Goal: Information Seeking & Learning: Learn about a topic

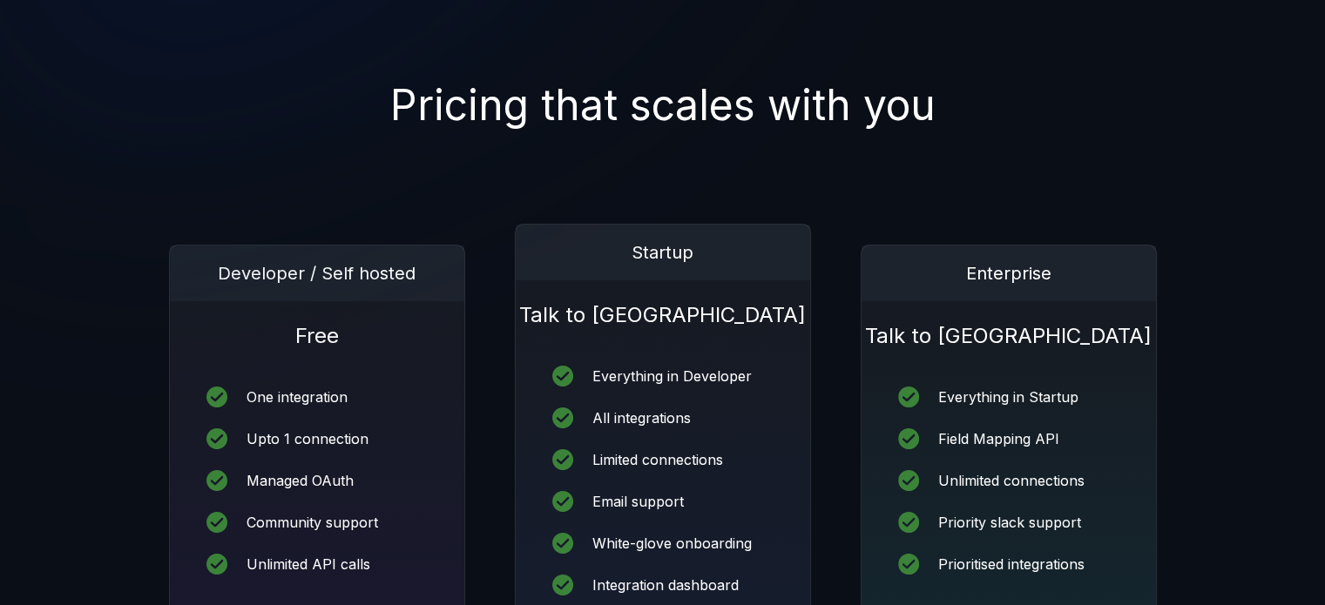
scroll to position [247, 0]
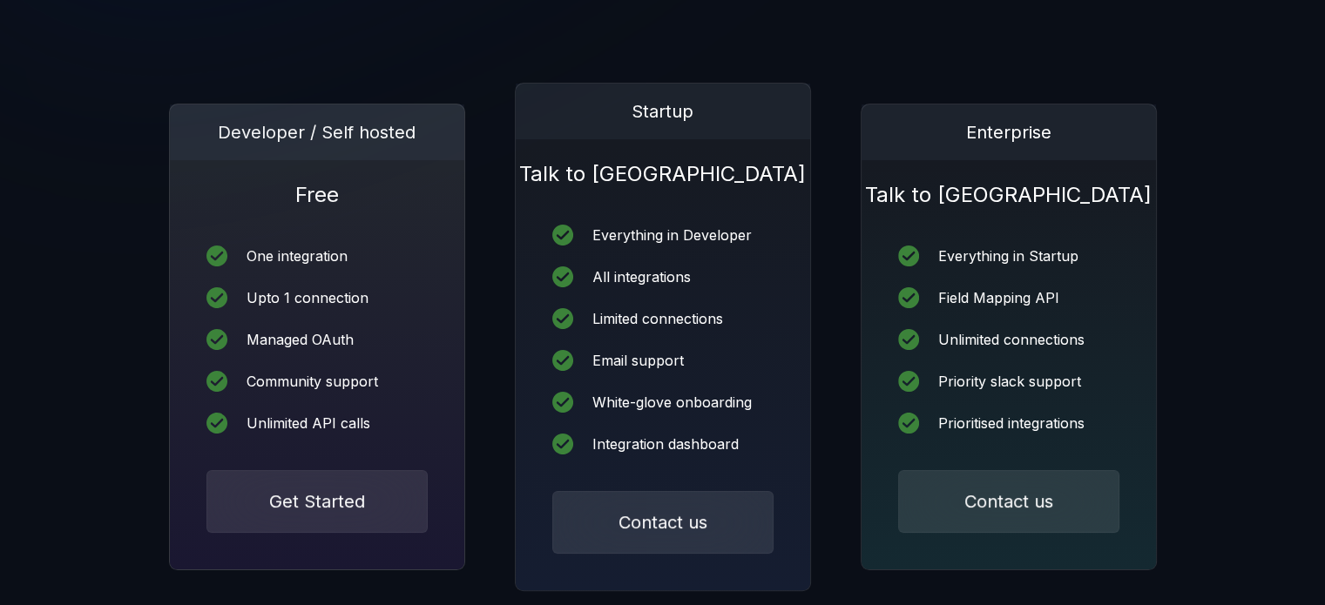
click at [336, 417] on div "Unlimited API calls" at bounding box center [309, 423] width 124 height 14
click at [415, 286] on div "One integration Upto 1 connection Managed OAuth Community support Unlimited API…" at bounding box center [317, 339] width 294 height 261
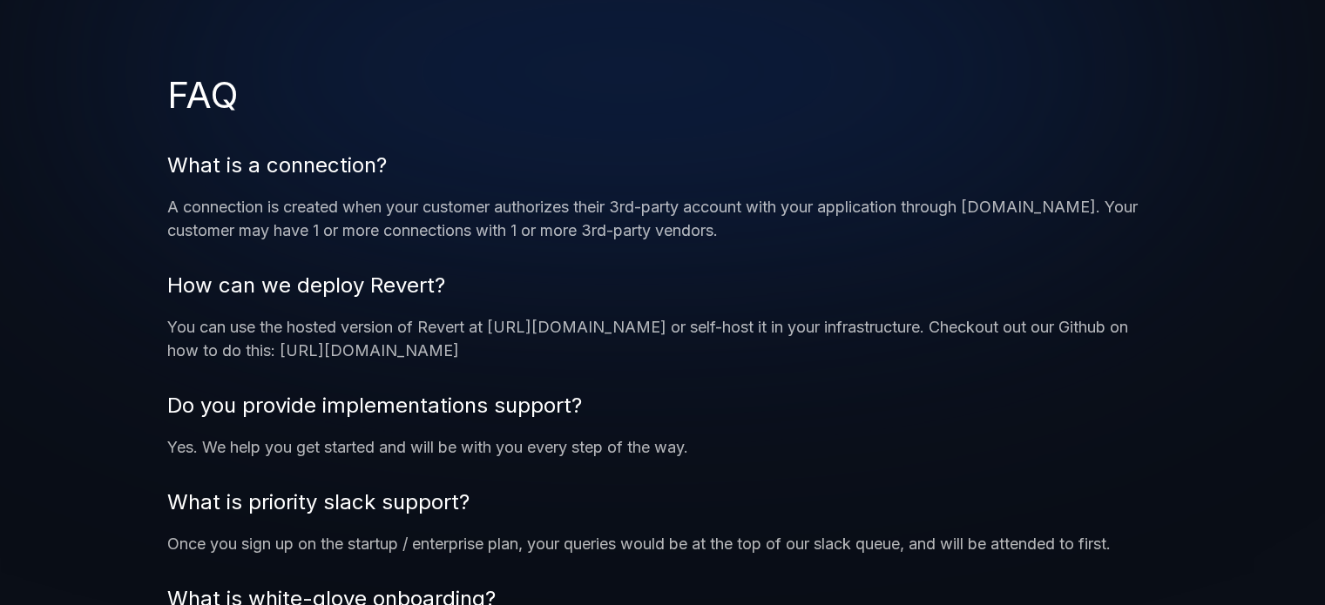
scroll to position [1449, 0]
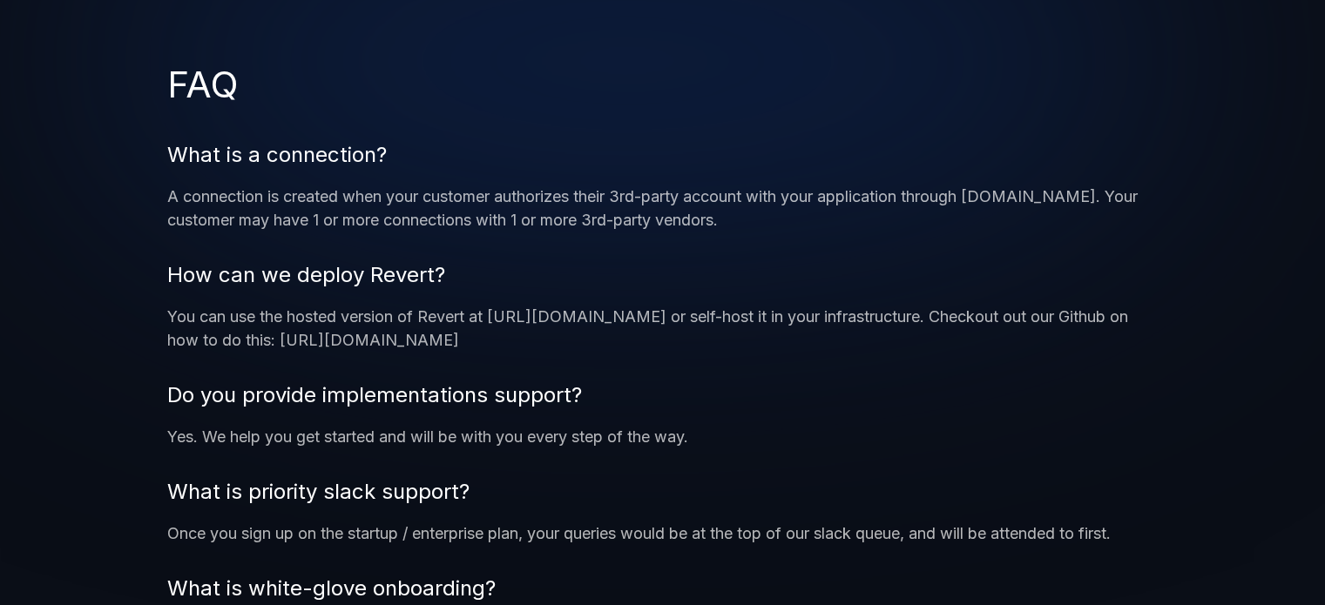
click at [498, 212] on p "A connection is created when your customer authorizes their 3rd-party account w…" at bounding box center [662, 208] width 990 height 47
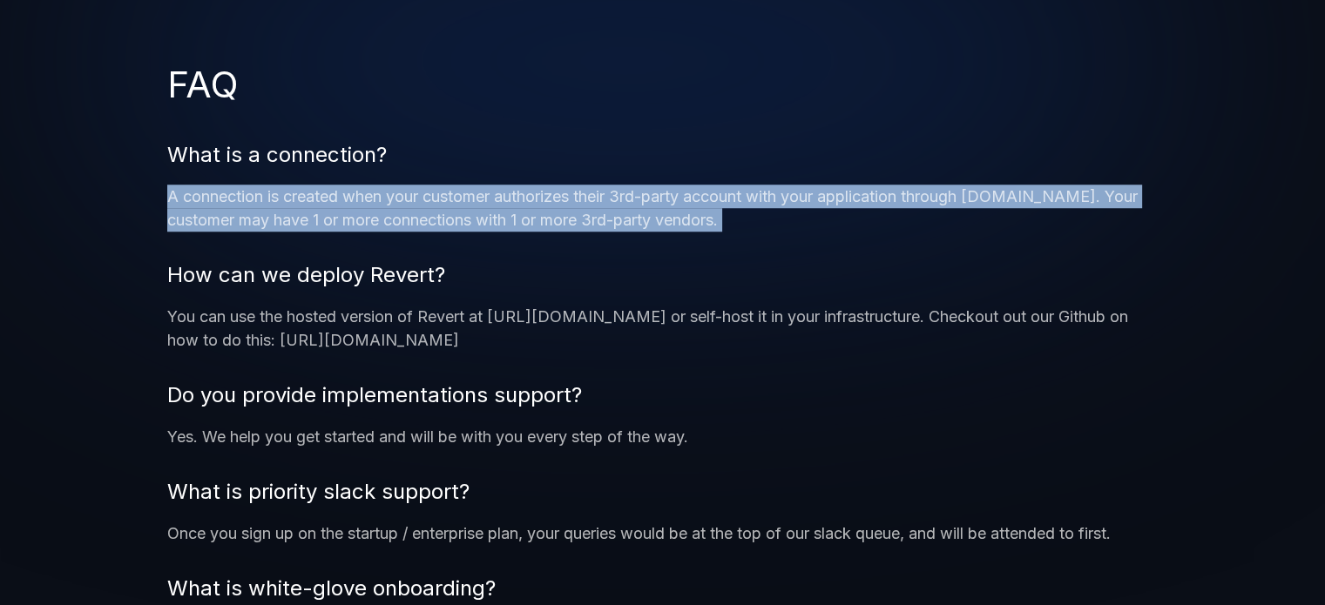
click at [498, 212] on p "A connection is created when your customer authorizes their 3rd-party account w…" at bounding box center [662, 208] width 990 height 47
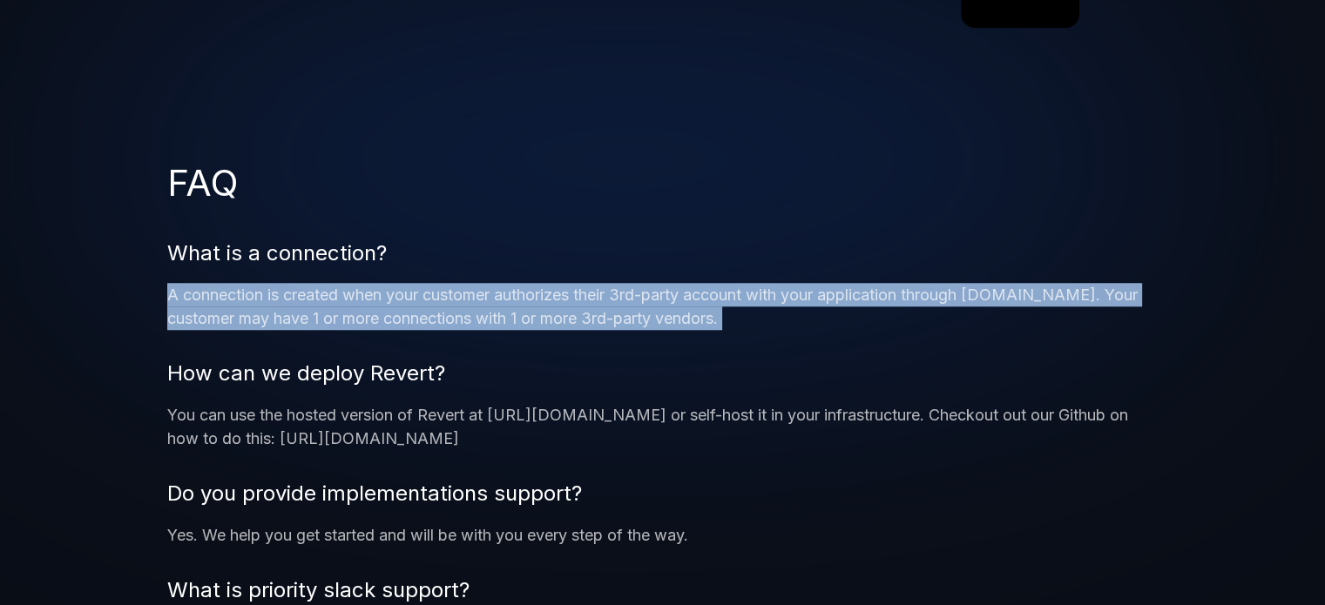
scroll to position [1365, 0]
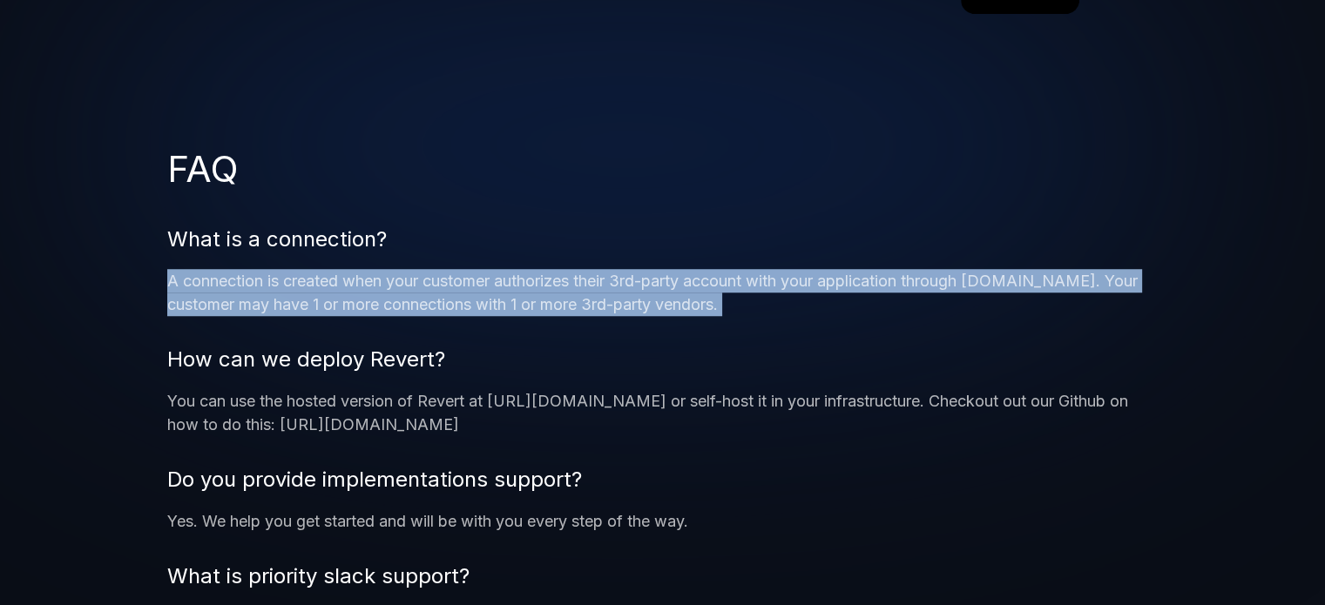
click at [461, 304] on p "A connection is created when your customer authorizes their 3rd-party account w…" at bounding box center [662, 292] width 990 height 47
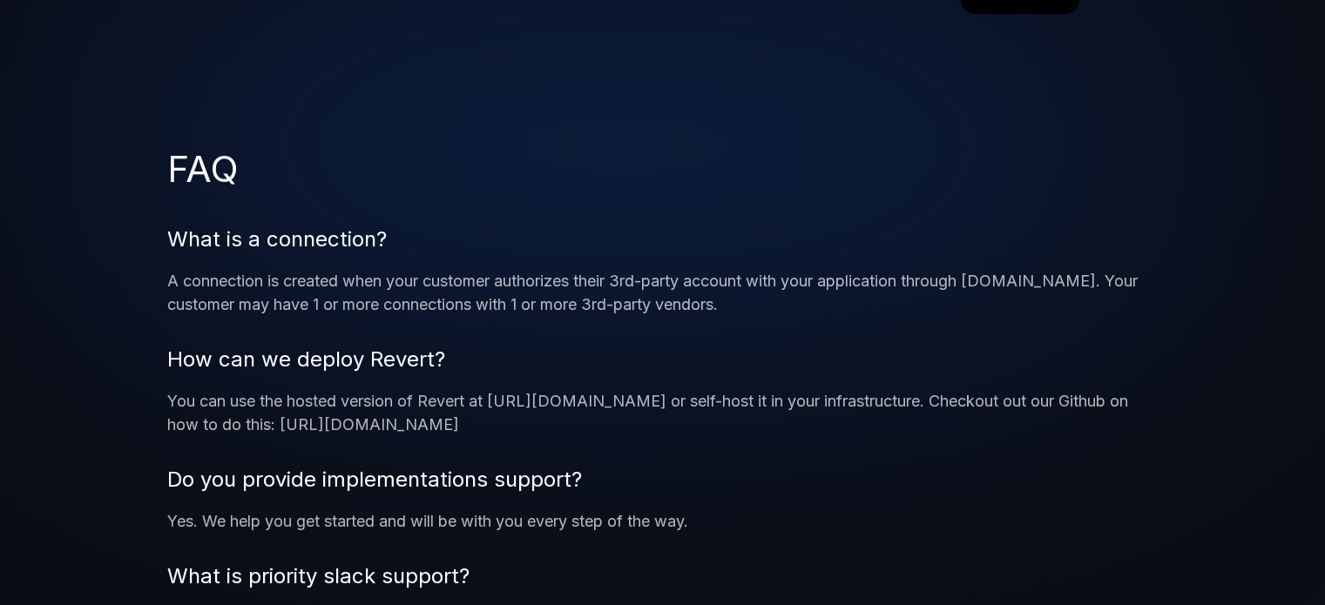
scroll to position [1460, 0]
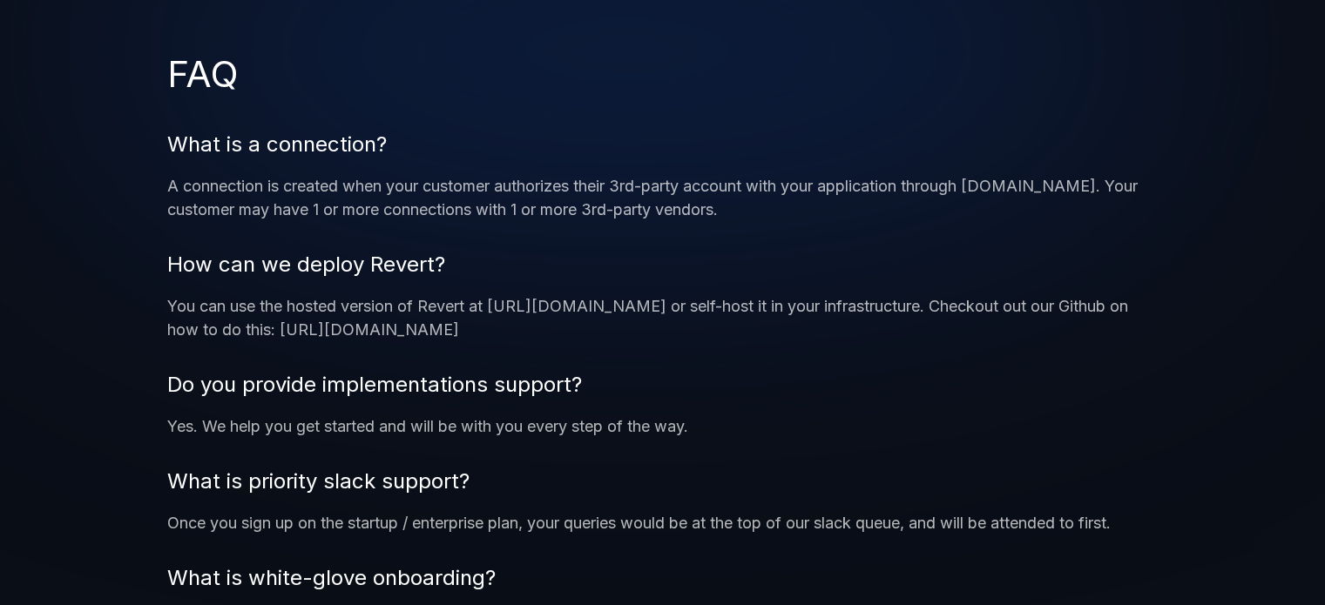
click at [456, 322] on p "You can use the hosted version of Revert at [URL][DOMAIN_NAME] or self-host it …" at bounding box center [662, 317] width 990 height 47
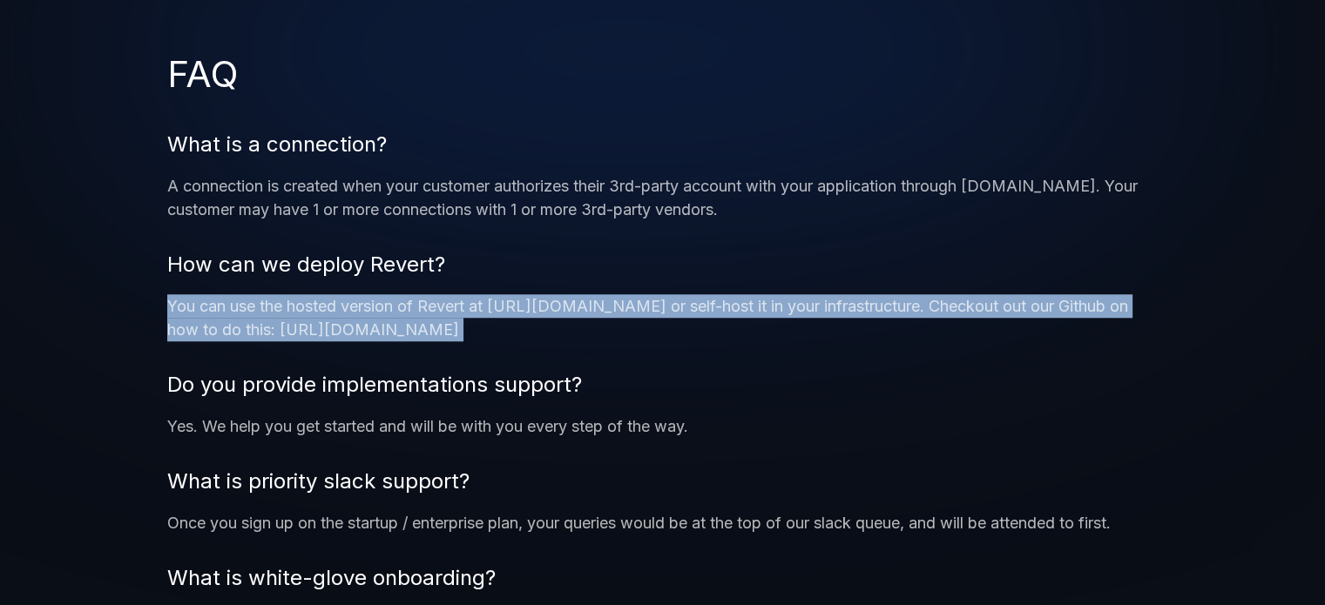
click at [456, 322] on p "You can use the hosted version of Revert at [URL][DOMAIN_NAME] or self-host it …" at bounding box center [662, 317] width 990 height 47
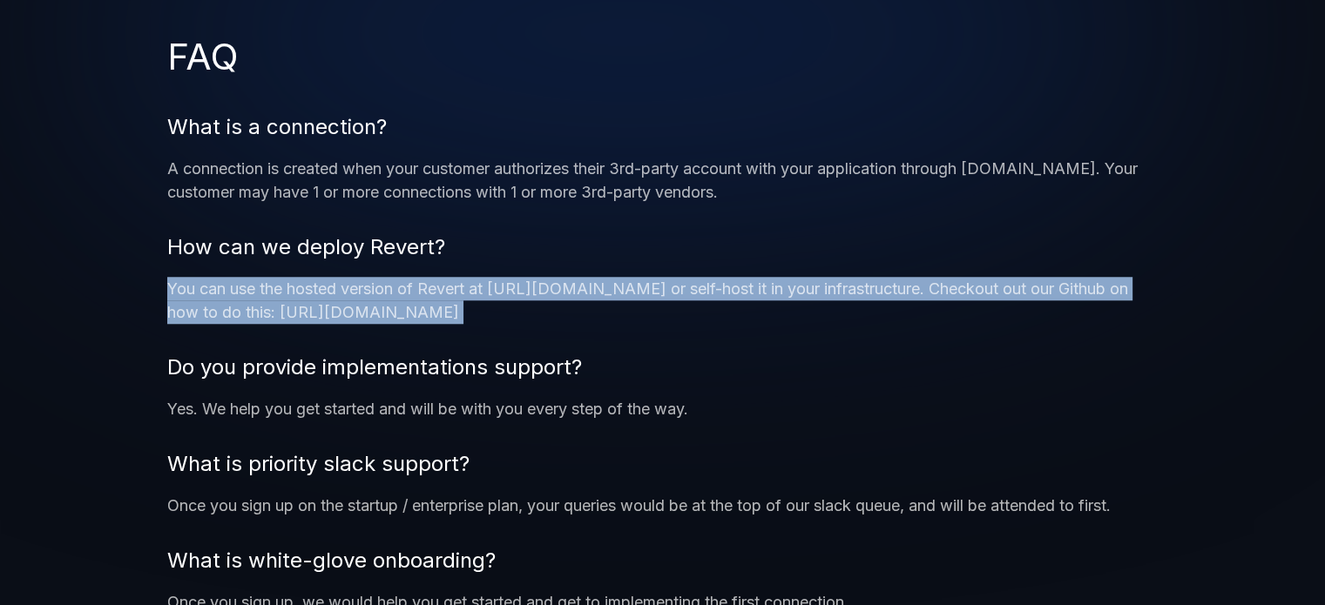
scroll to position [1543, 0]
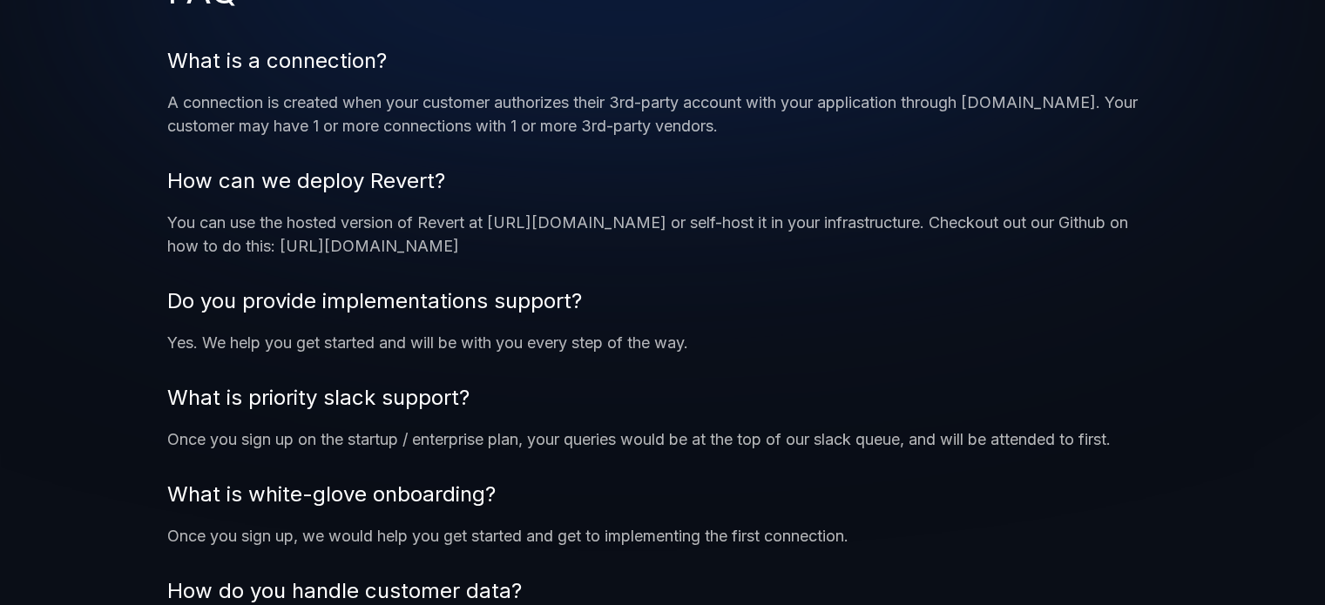
click at [449, 341] on p "Yes. We help you get started and will be with you every step of the way." at bounding box center [662, 343] width 990 height 24
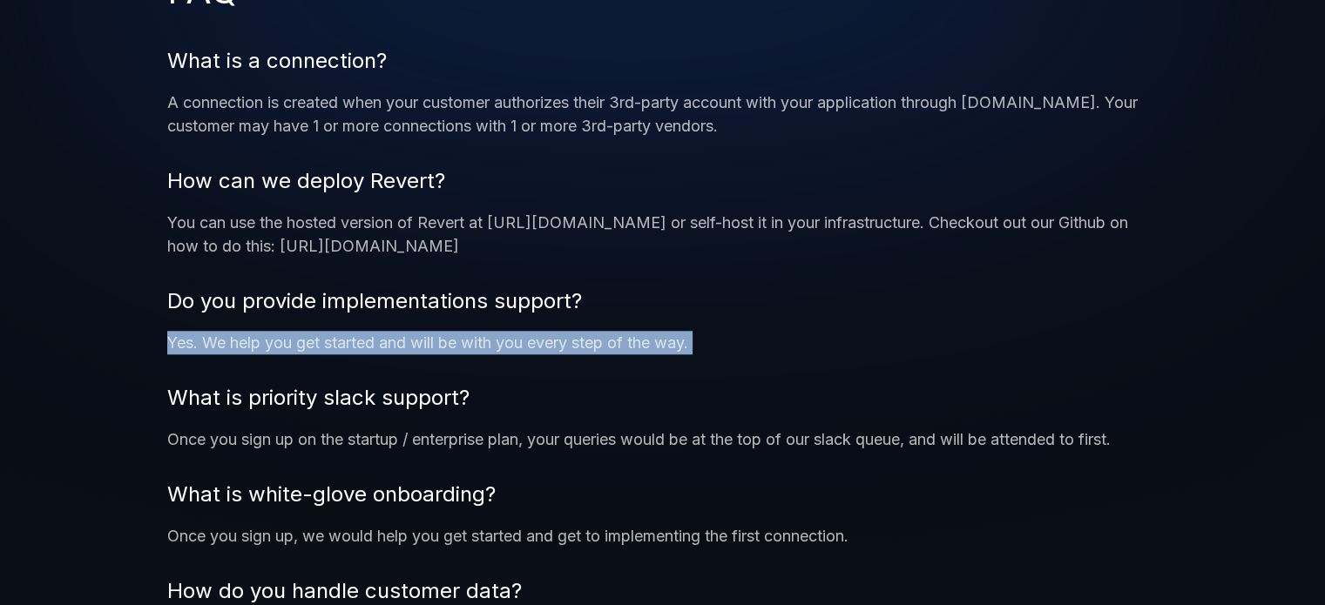
click at [449, 341] on p "Yes. We help you get started and will be with you every step of the way." at bounding box center [662, 343] width 990 height 24
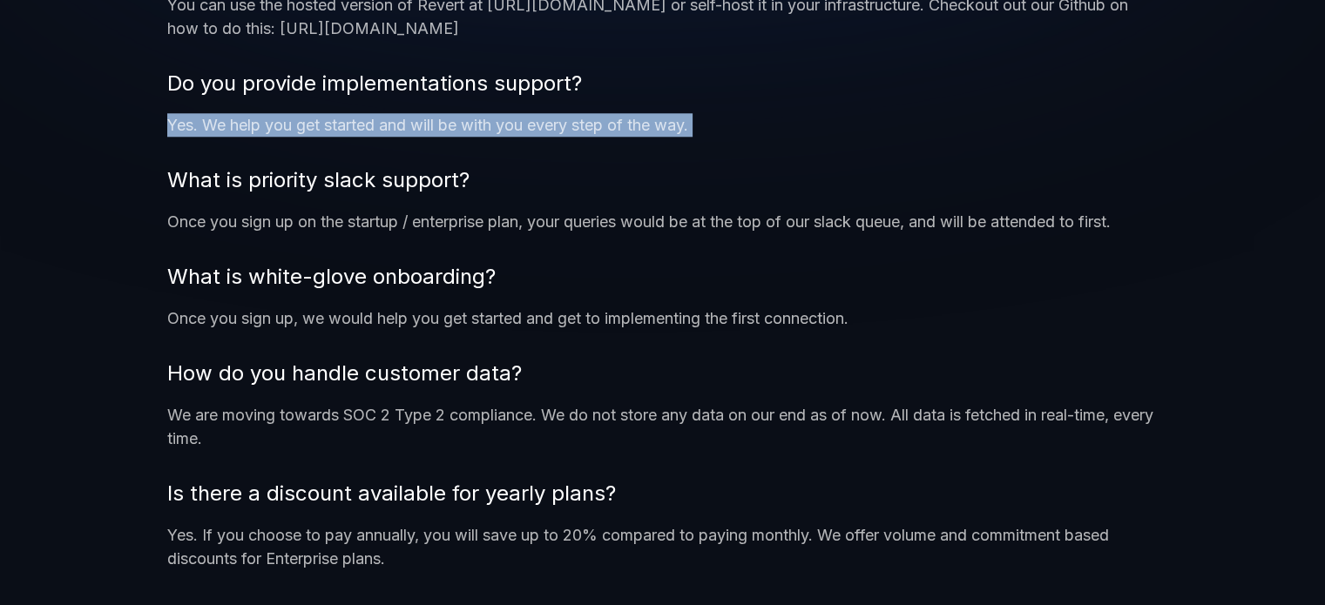
scroll to position [1768, 0]
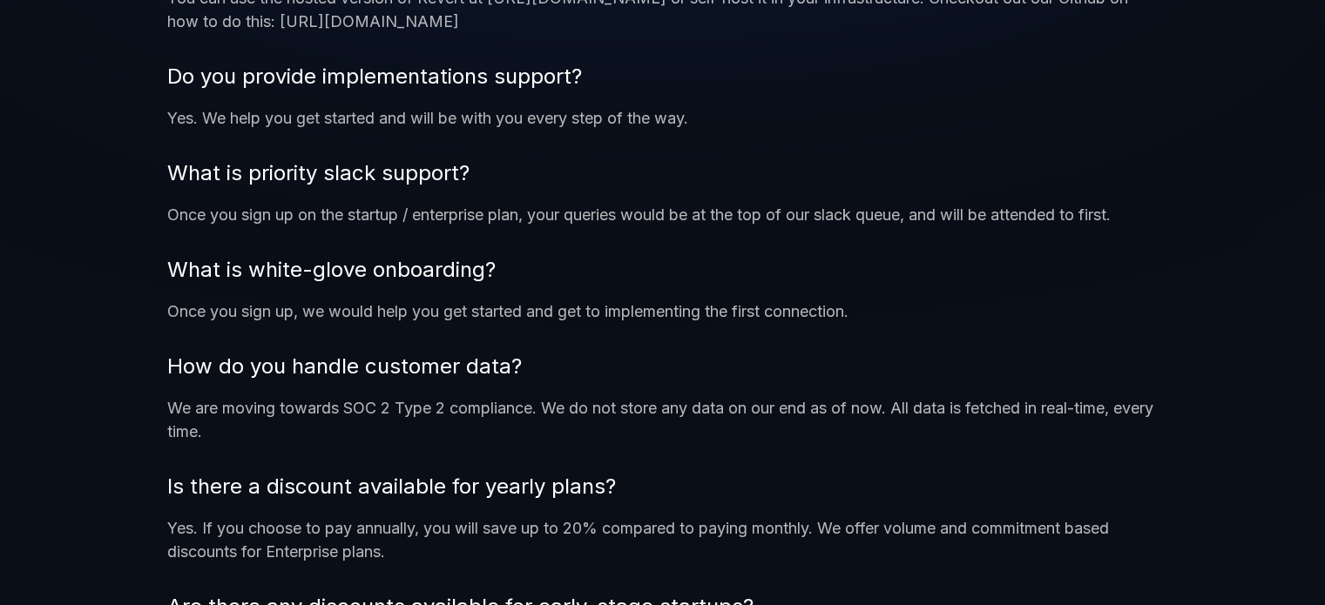
click at [425, 302] on p "Once you sign up, we would help you get started and get to implementing the fir…" at bounding box center [662, 312] width 990 height 24
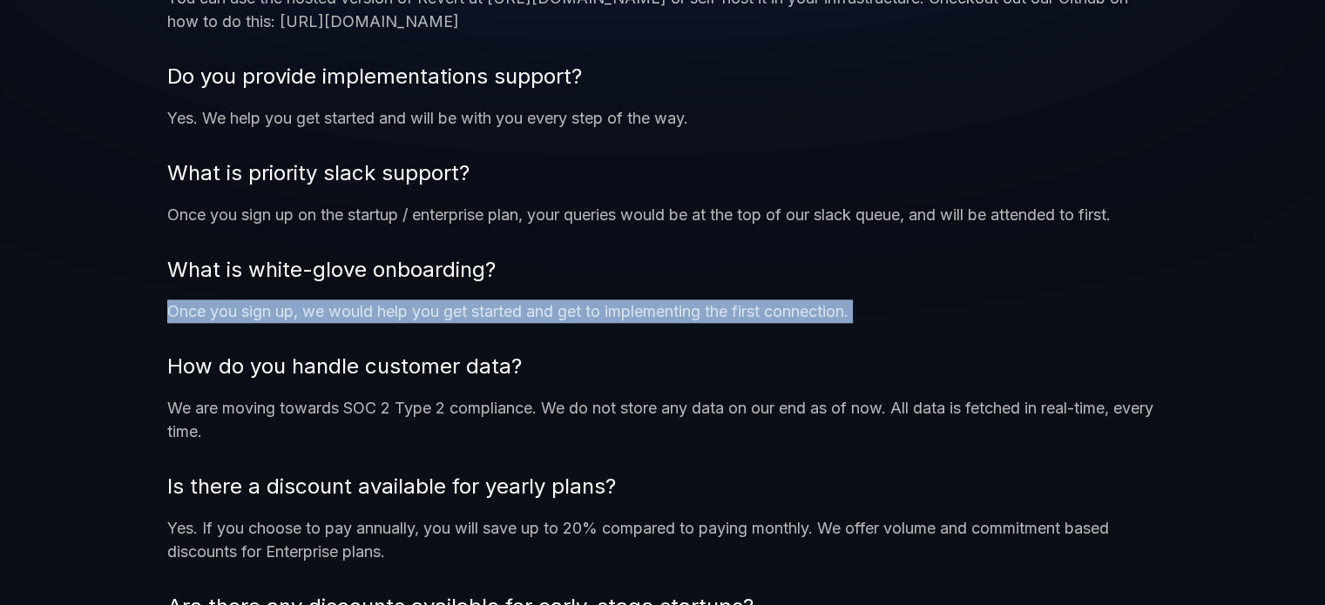
click at [425, 302] on p "Once you sign up, we would help you get started and get to implementing the fir…" at bounding box center [662, 312] width 990 height 24
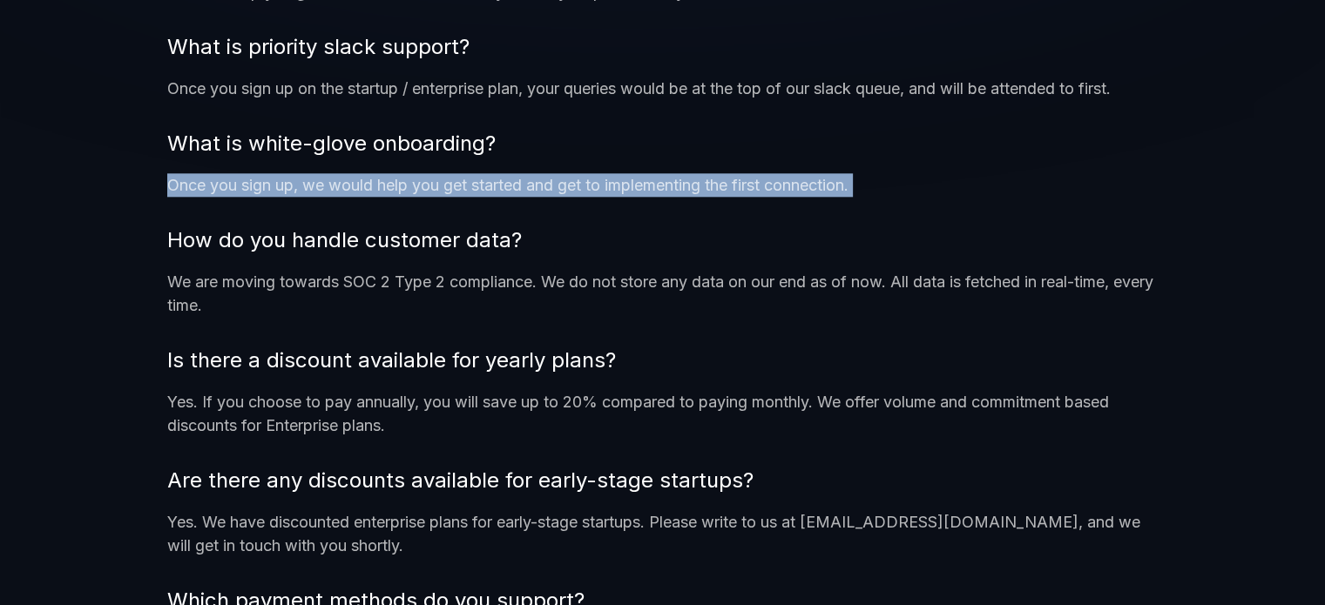
scroll to position [1897, 0]
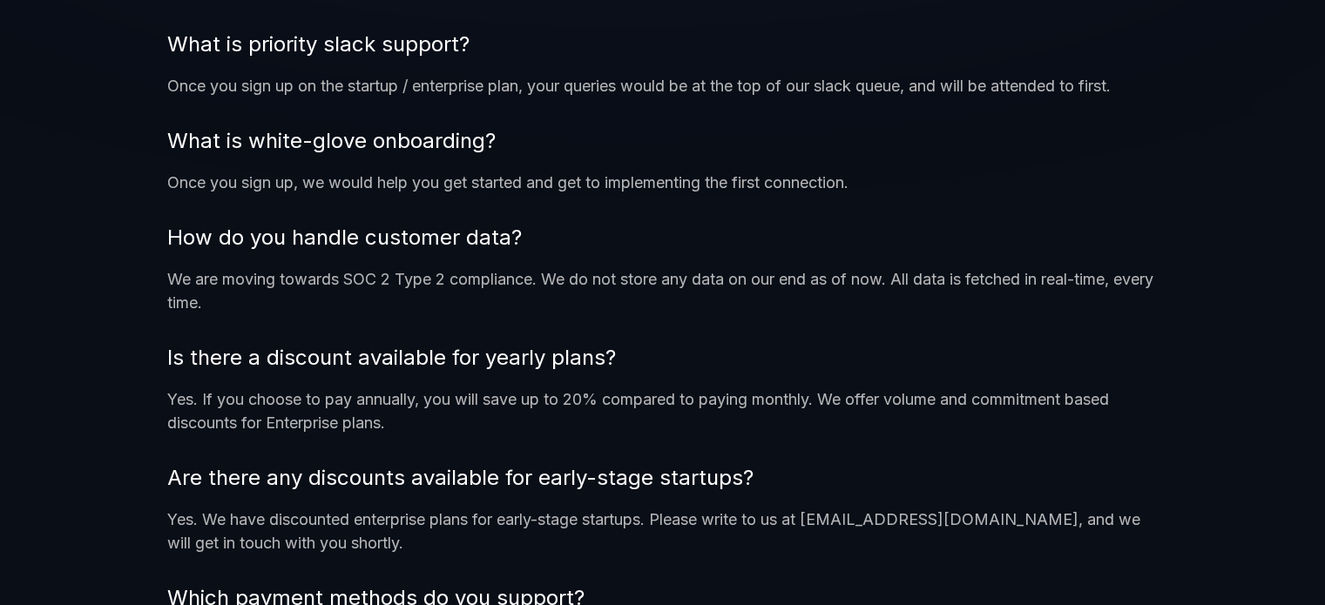
click at [425, 274] on p "We are moving towards SOC 2 Type 2 compliance. We do not store any data on our …" at bounding box center [662, 290] width 990 height 47
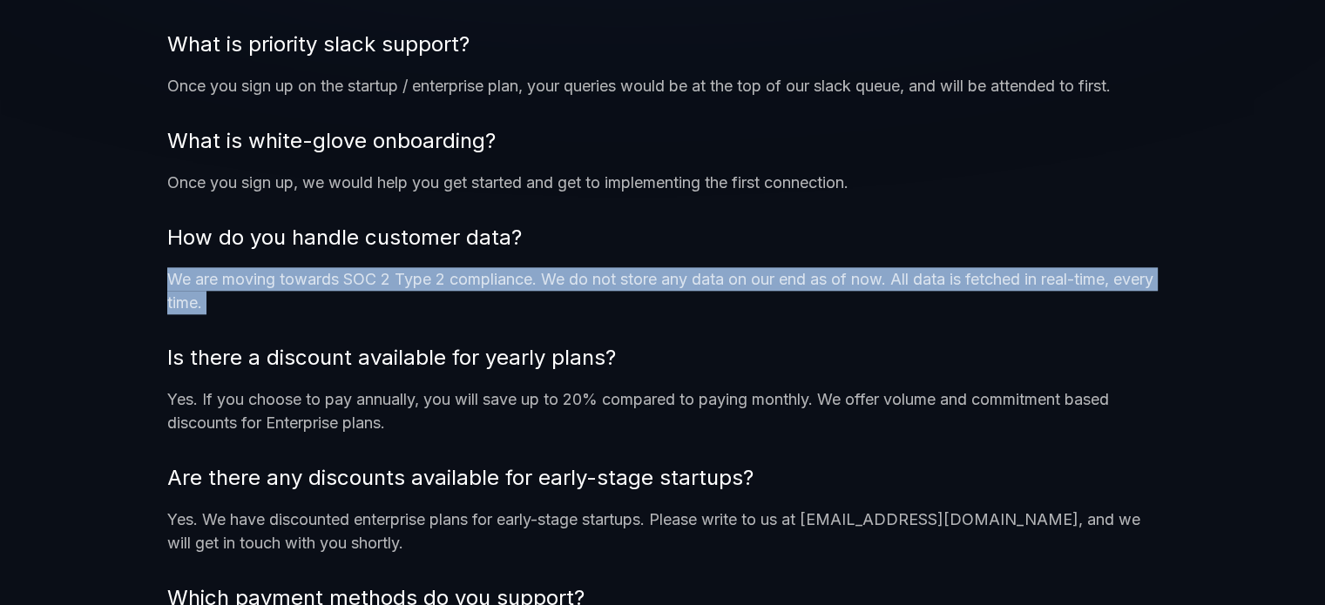
click at [425, 274] on p "We are moving towards SOC 2 Type 2 compliance. We do not store any data on our …" at bounding box center [662, 290] width 990 height 47
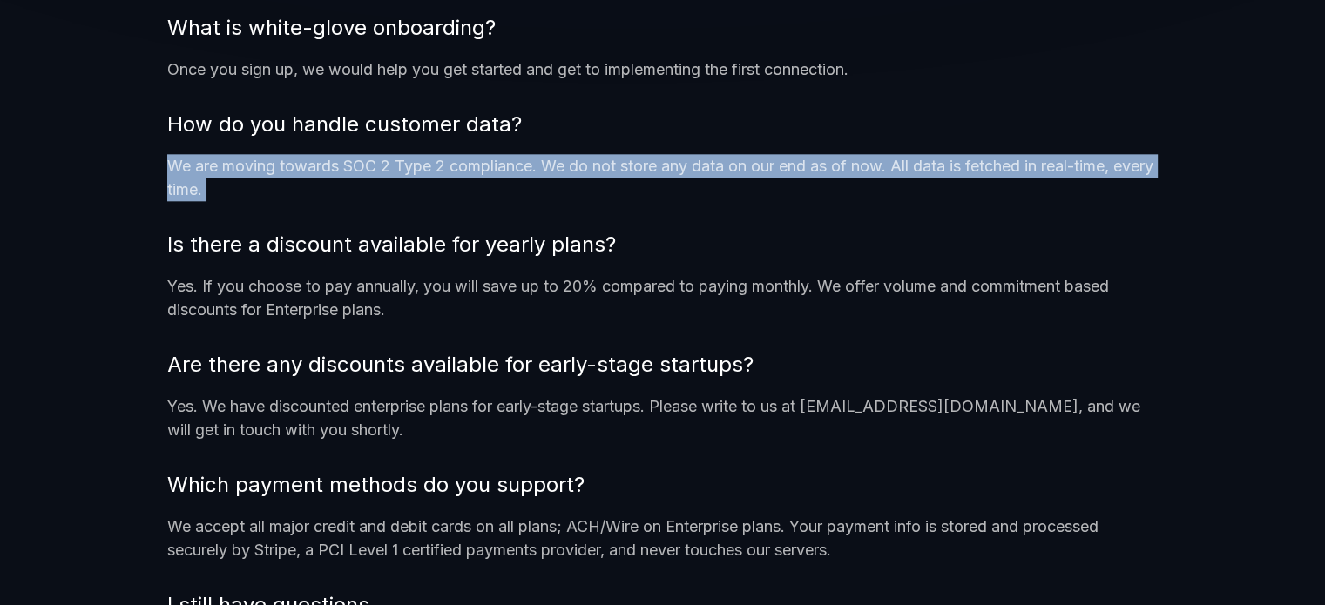
scroll to position [2031, 0]
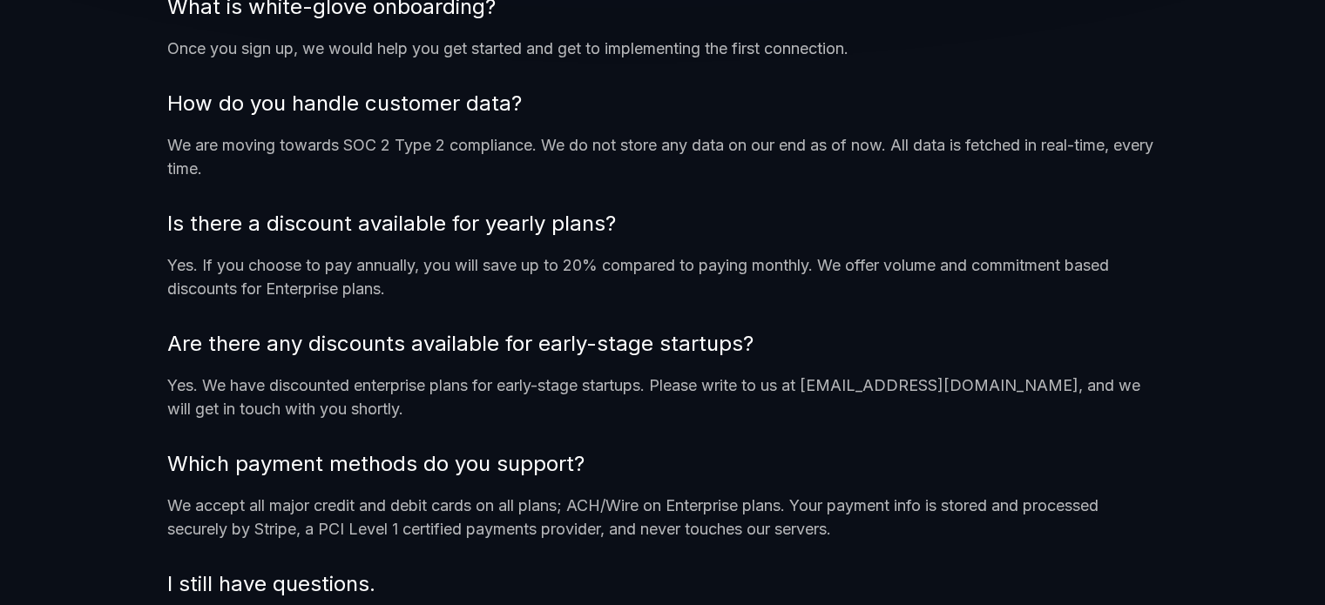
click at [425, 274] on p "Yes. If you choose to pay annually, you will save up to 20% compared to paying …" at bounding box center [662, 276] width 990 height 47
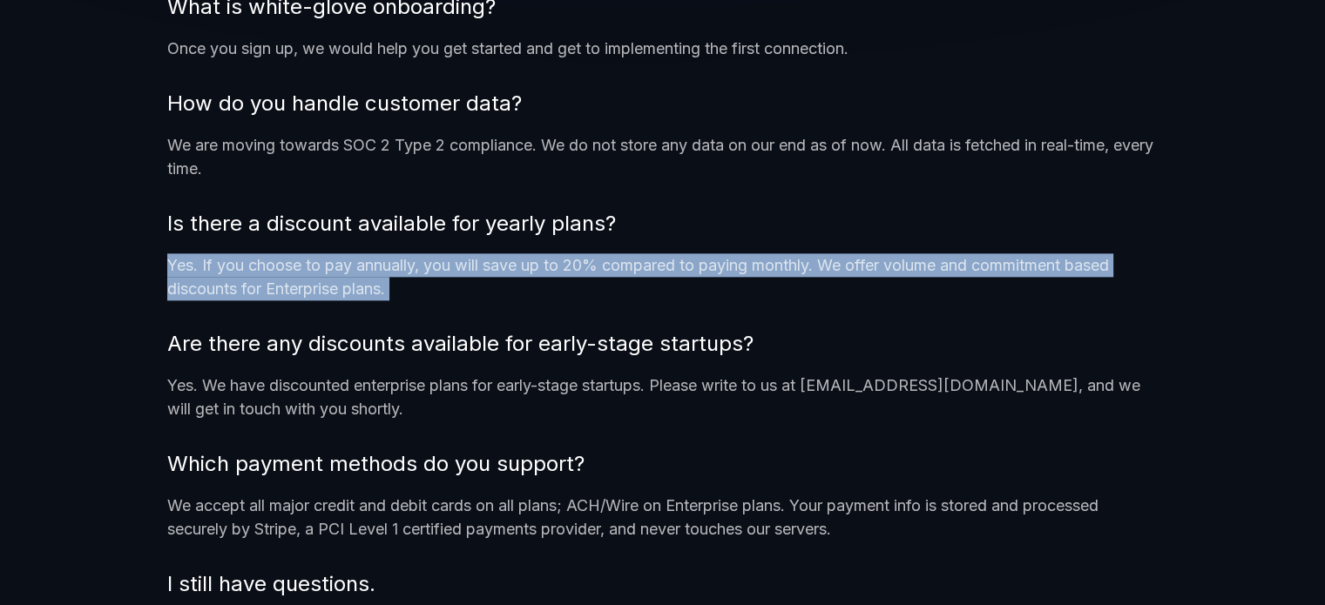
click at [425, 274] on p "Yes. If you choose to pay annually, you will save up to 20% compared to paying …" at bounding box center [662, 276] width 990 height 47
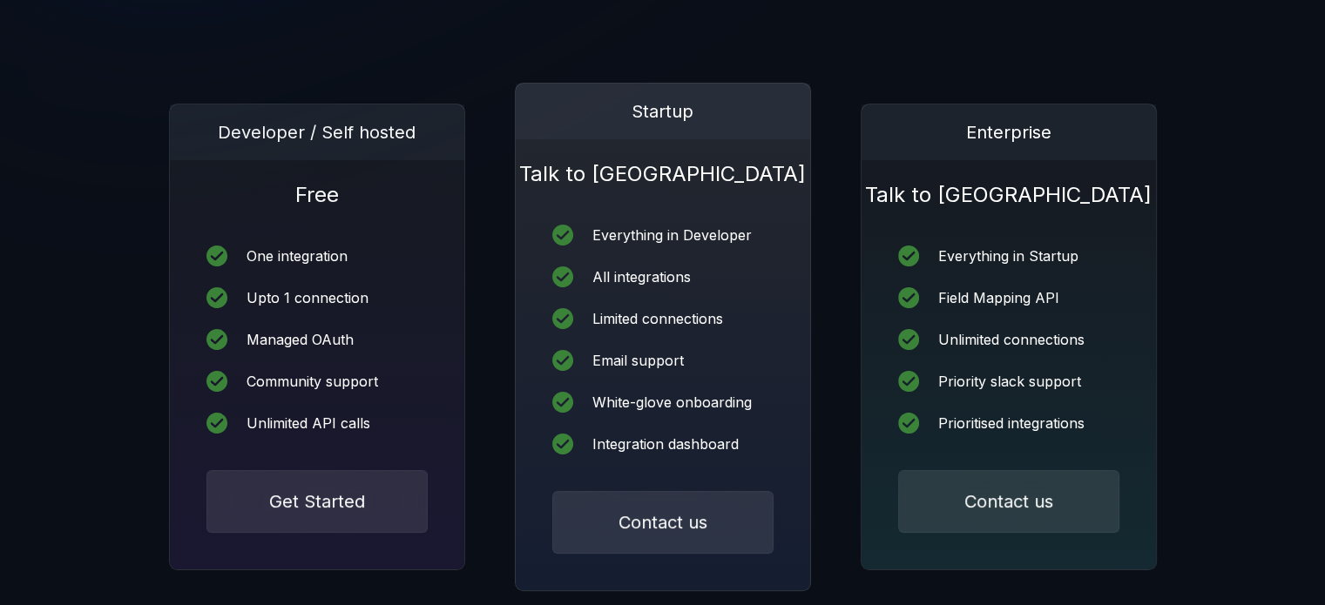
scroll to position [258, 0]
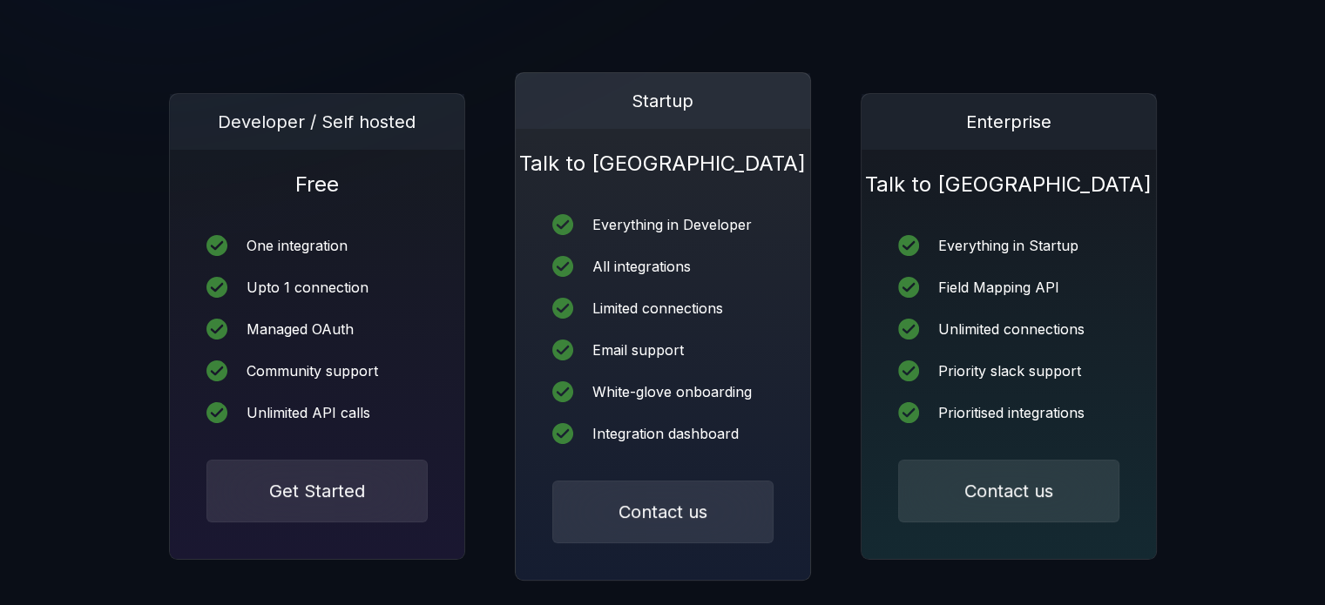
click at [676, 267] on div "All integrations" at bounding box center [641, 267] width 98 height 14
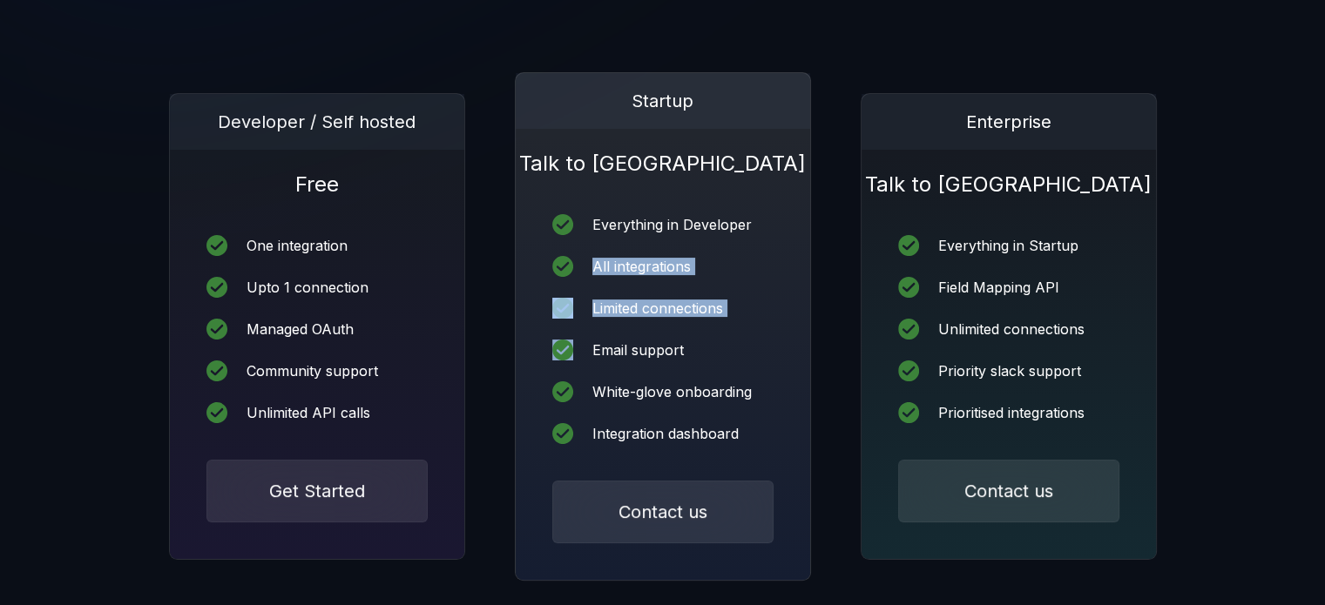
drag, startPoint x: 676, startPoint y: 267, endPoint x: 676, endPoint y: 305, distance: 38.3
click at [676, 305] on div "Everything in Developer All integrations Limited connections Email support Whit…" at bounding box center [663, 329] width 294 height 303
click at [676, 305] on div "Limited connections" at bounding box center [657, 308] width 131 height 14
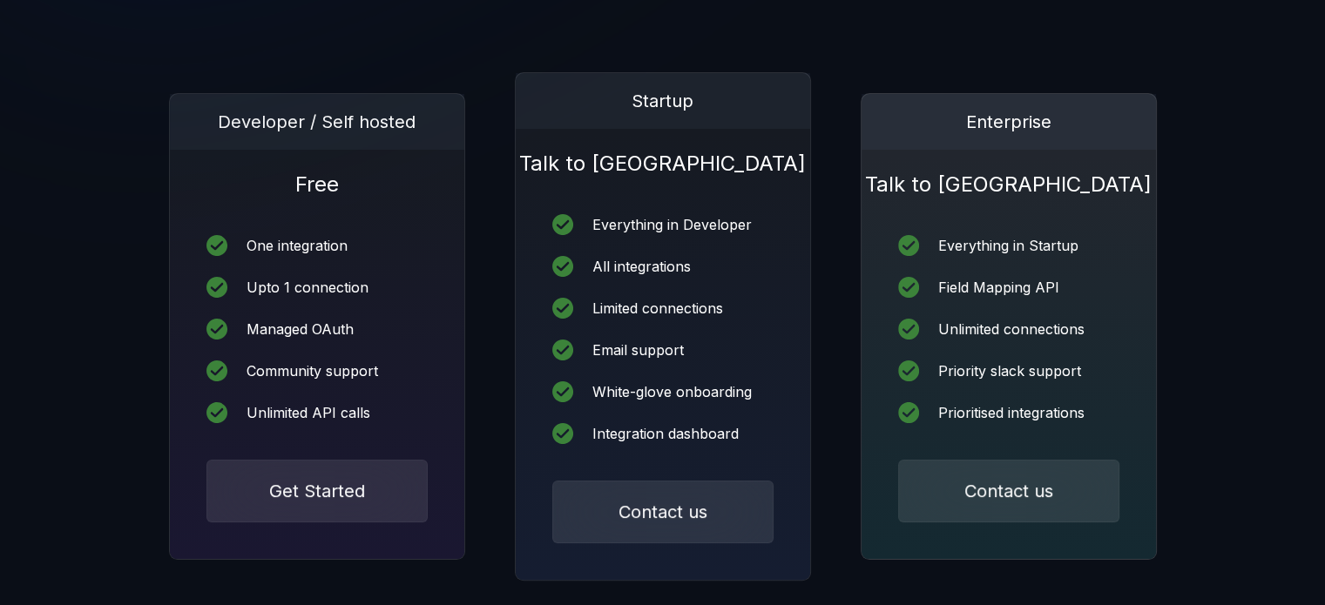
click at [1017, 263] on div "Everything in Startup Field Mapping API Unlimited connections Priority slack su…" at bounding box center [1008, 329] width 294 height 261
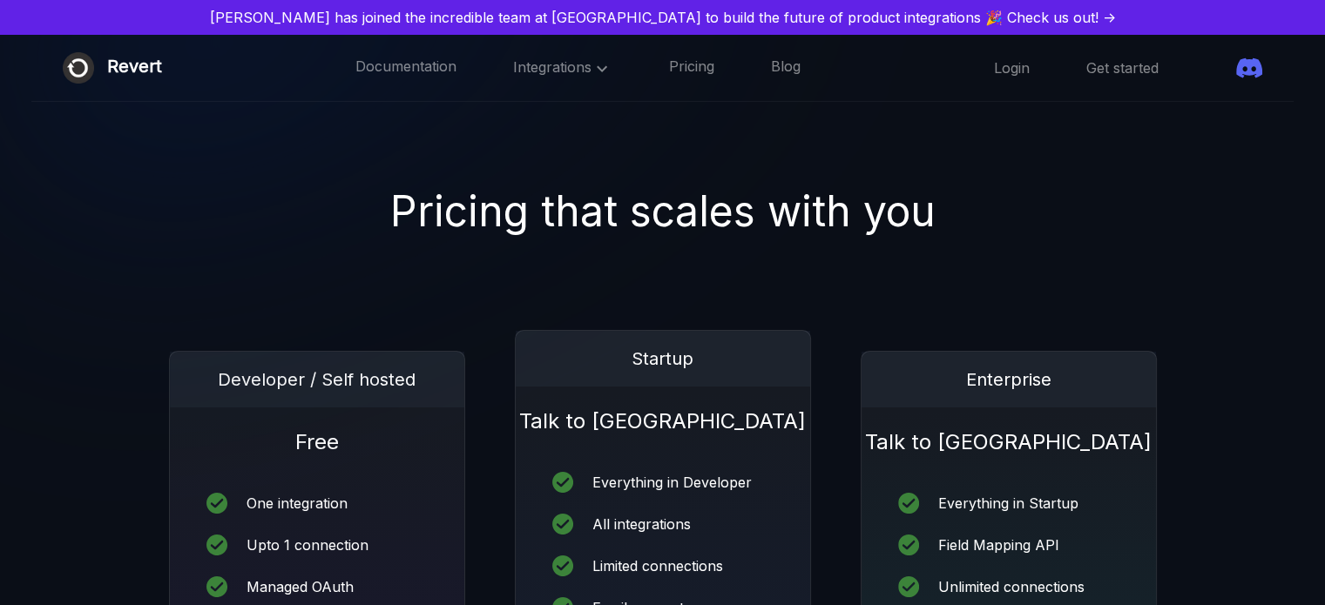
click at [986, 17] on link "[PERSON_NAME] has joined the incredible team at [GEOGRAPHIC_DATA] to build the …" at bounding box center [662, 17] width 1311 height 21
